Goal: Navigation & Orientation: Find specific page/section

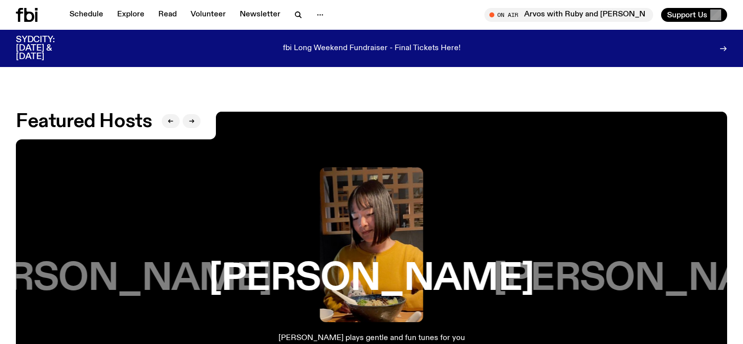
scroll to position [1587, 0]
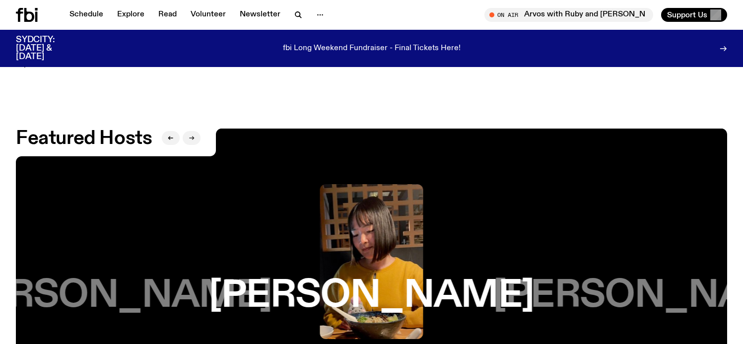
click at [193, 131] on button "button" at bounding box center [192, 138] width 18 height 14
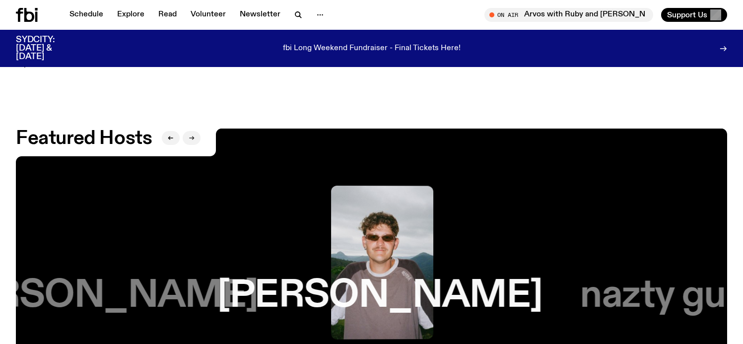
click at [193, 131] on button "button" at bounding box center [192, 138] width 18 height 14
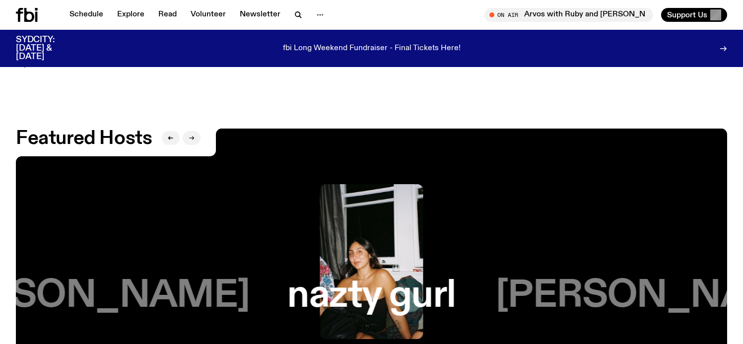
click at [193, 131] on button "button" at bounding box center [192, 138] width 18 height 14
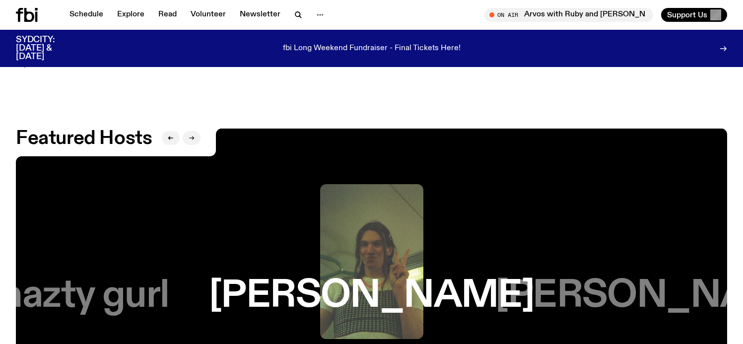
click at [193, 131] on button "button" at bounding box center [192, 138] width 18 height 14
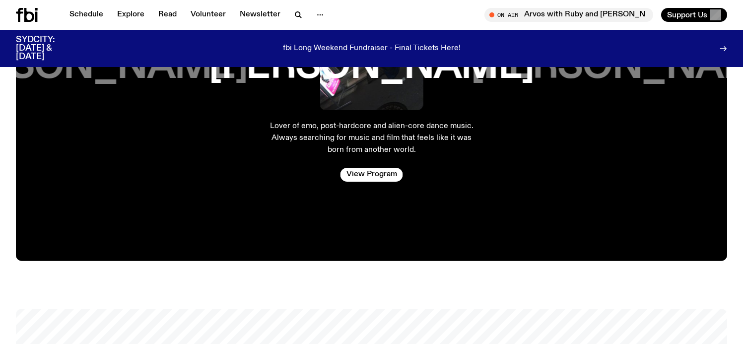
scroll to position [1815, 0]
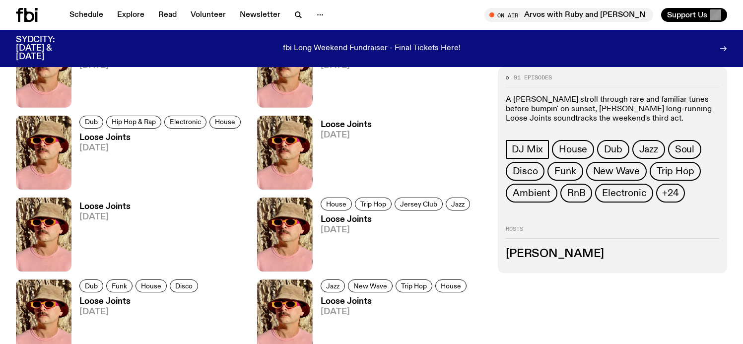
scroll to position [1090, 0]
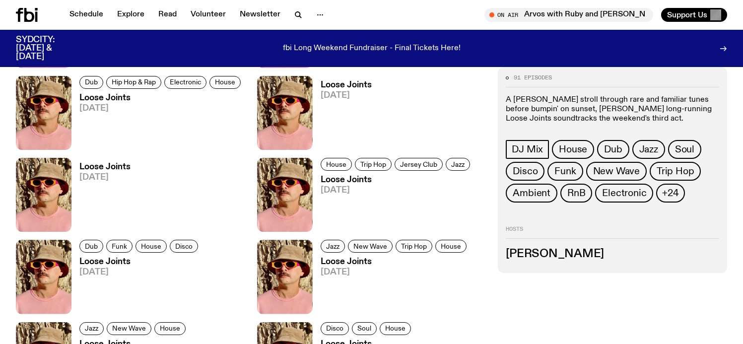
click at [537, 254] on h3 "Tyson Koh" at bounding box center [613, 254] width 214 height 11
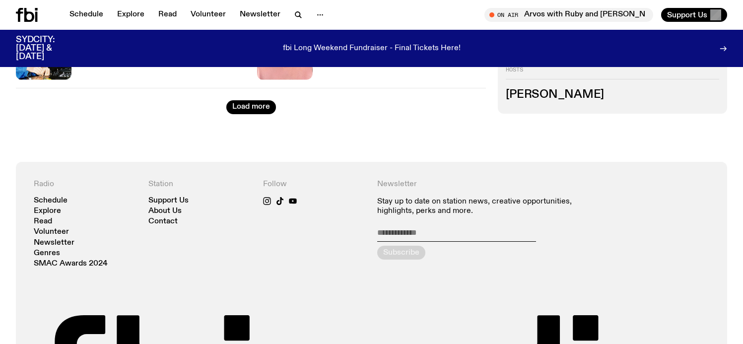
scroll to position [1794, 0]
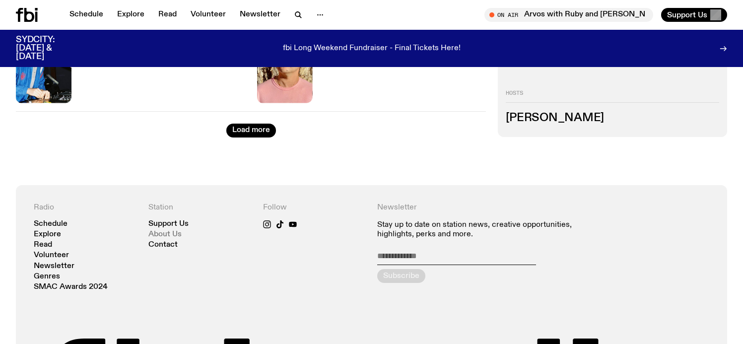
click at [164, 235] on link "About Us" at bounding box center [164, 234] width 33 height 7
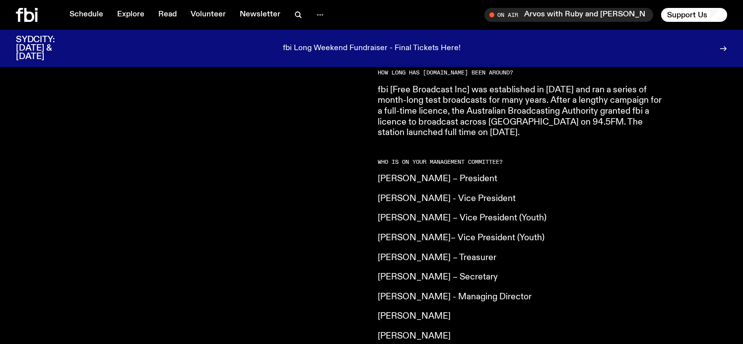
scroll to position [693, 0]
